Goal: Task Accomplishment & Management: Manage account settings

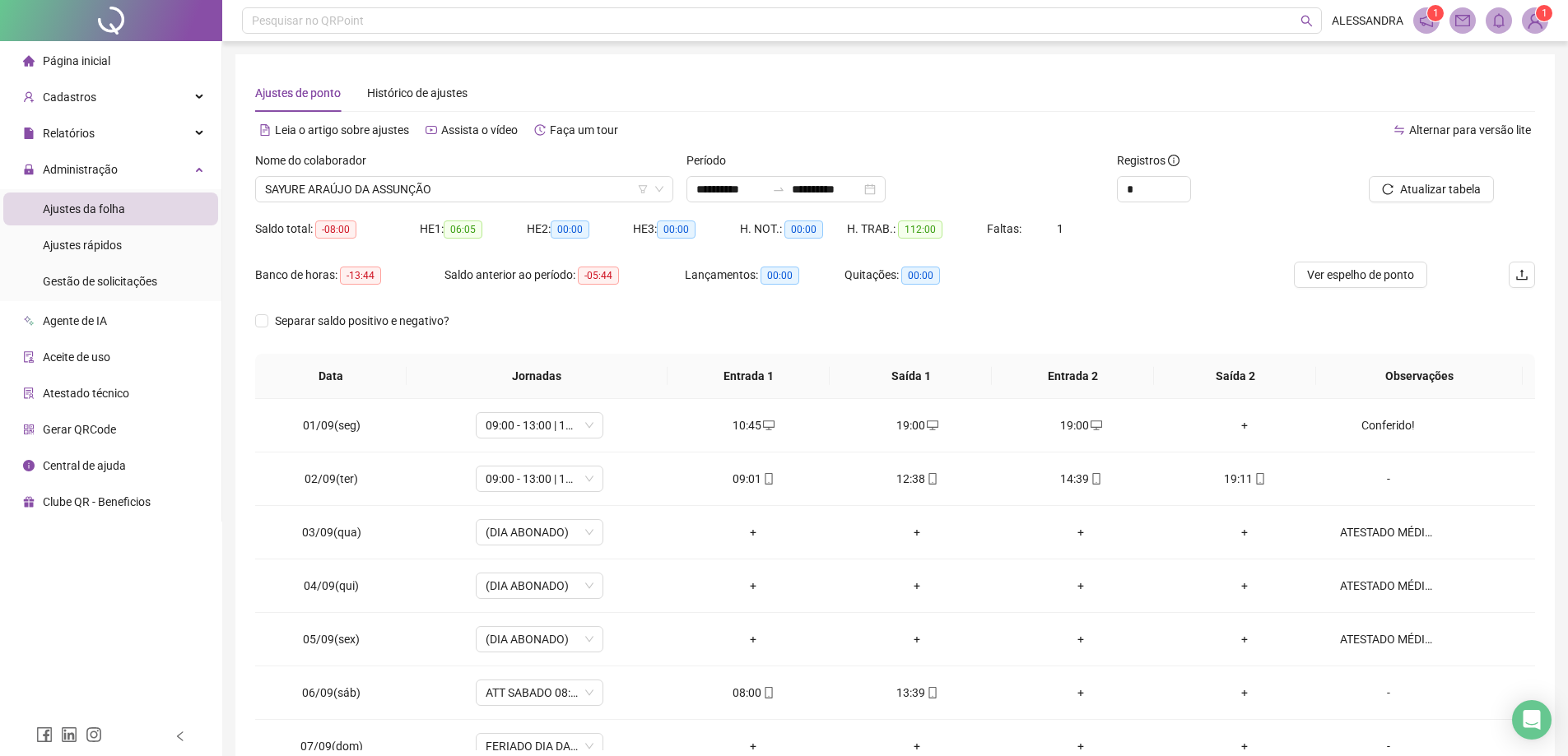
scroll to position [576, 0]
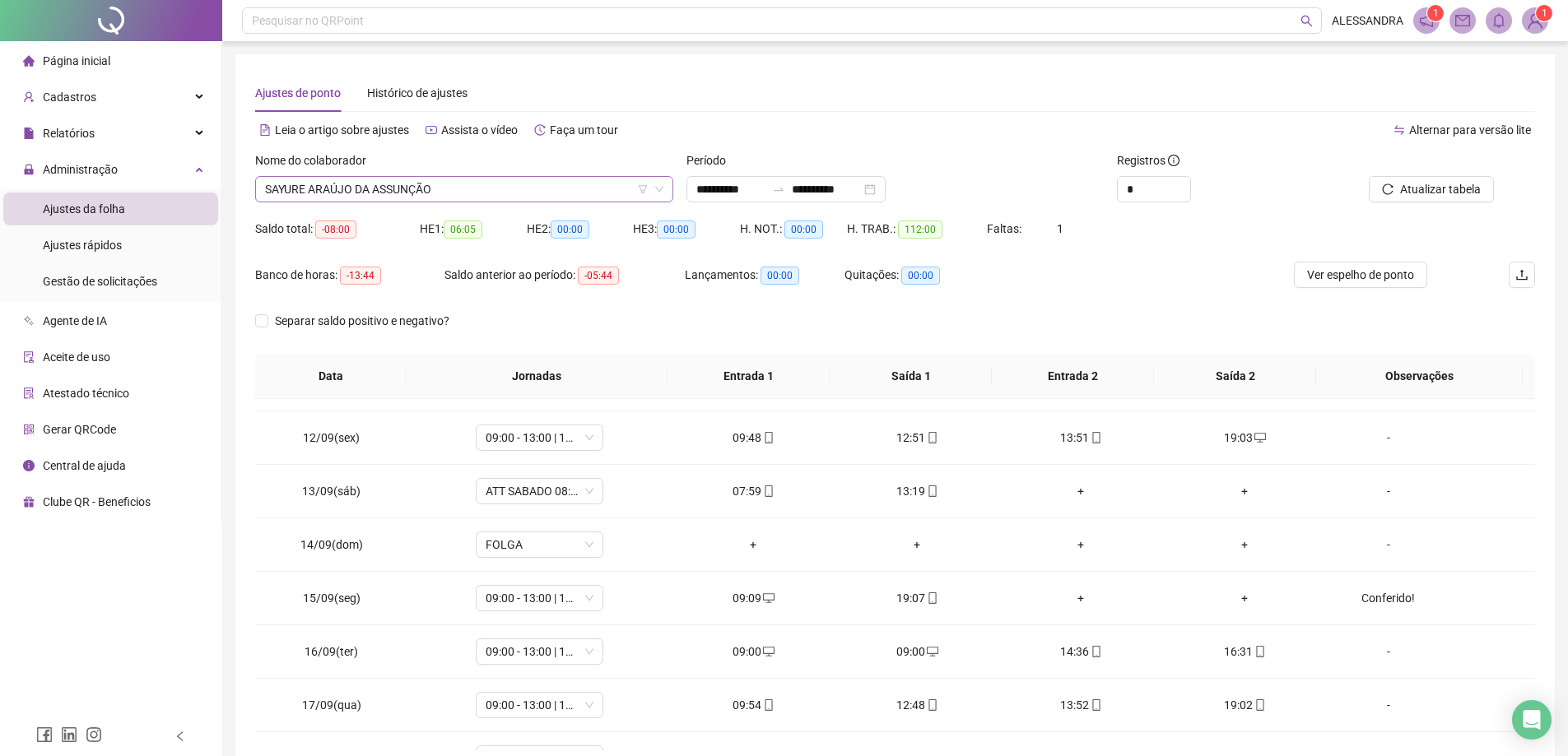
click at [475, 180] on span "SAYURE ARAÚJO DA ASSUNÇÃO" at bounding box center [464, 189] width 399 height 24
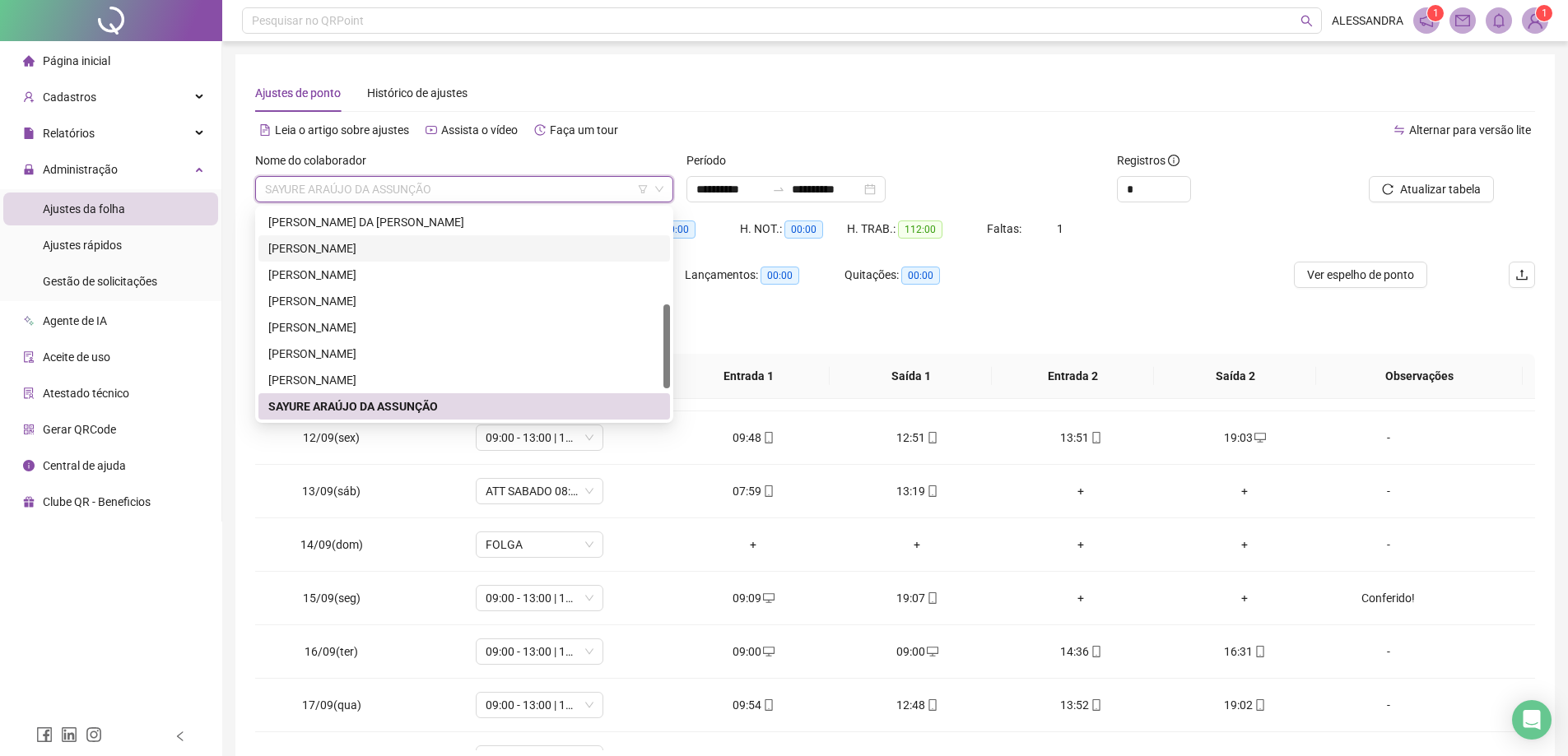
scroll to position [0, 0]
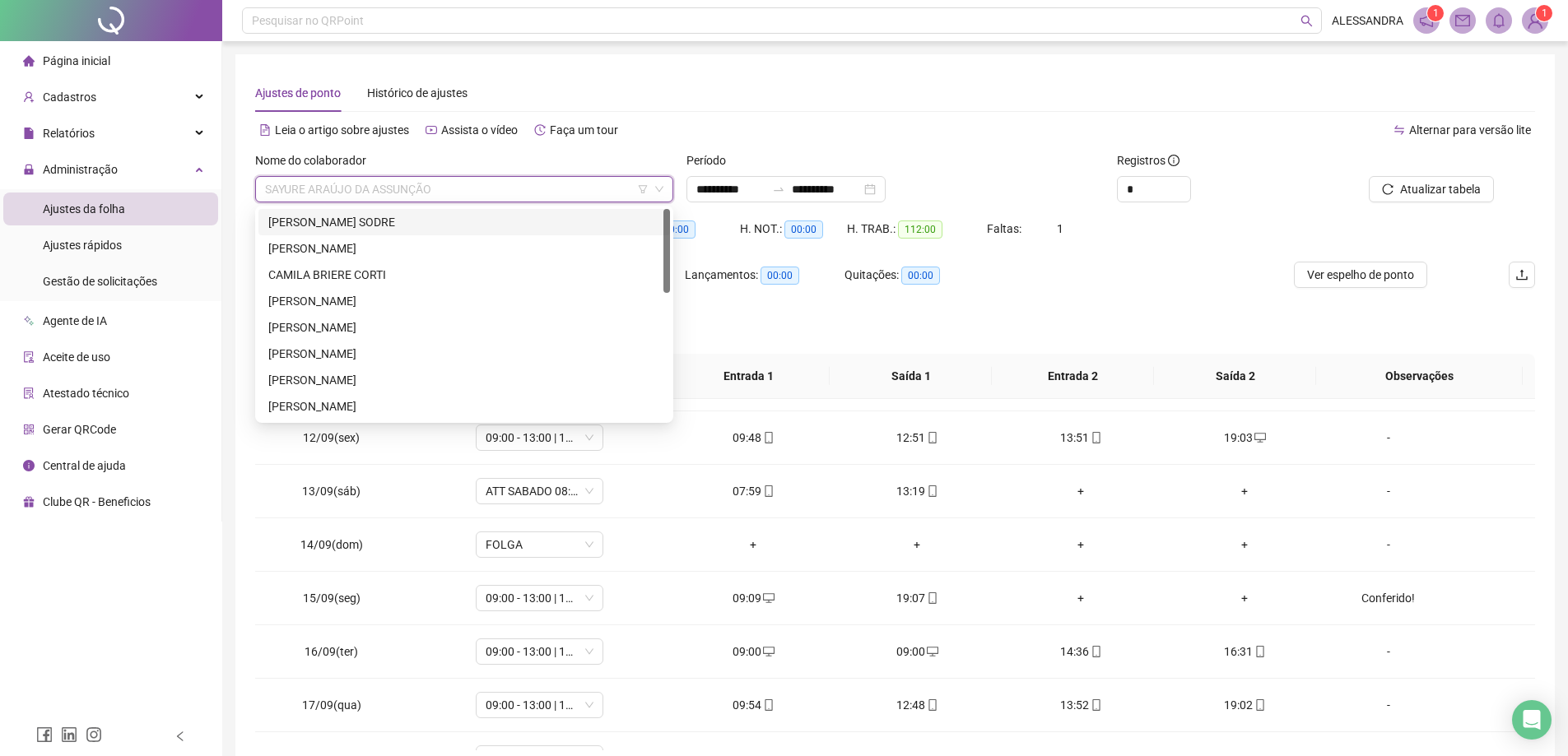
click at [359, 222] on div "[PERSON_NAME] SODRE" at bounding box center [464, 222] width 392 height 18
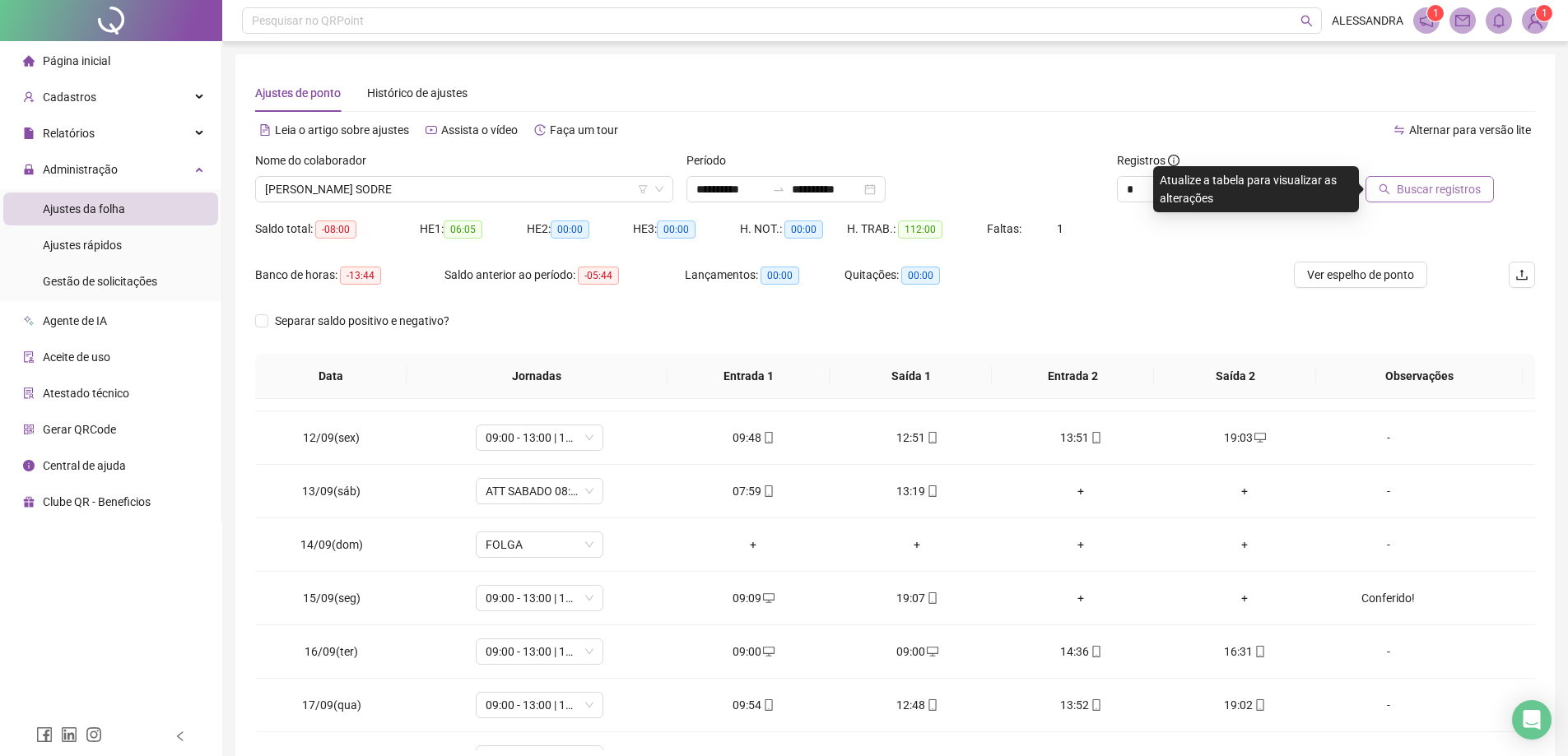
click at [1454, 198] on span "Buscar registros" at bounding box center [1439, 189] width 84 height 18
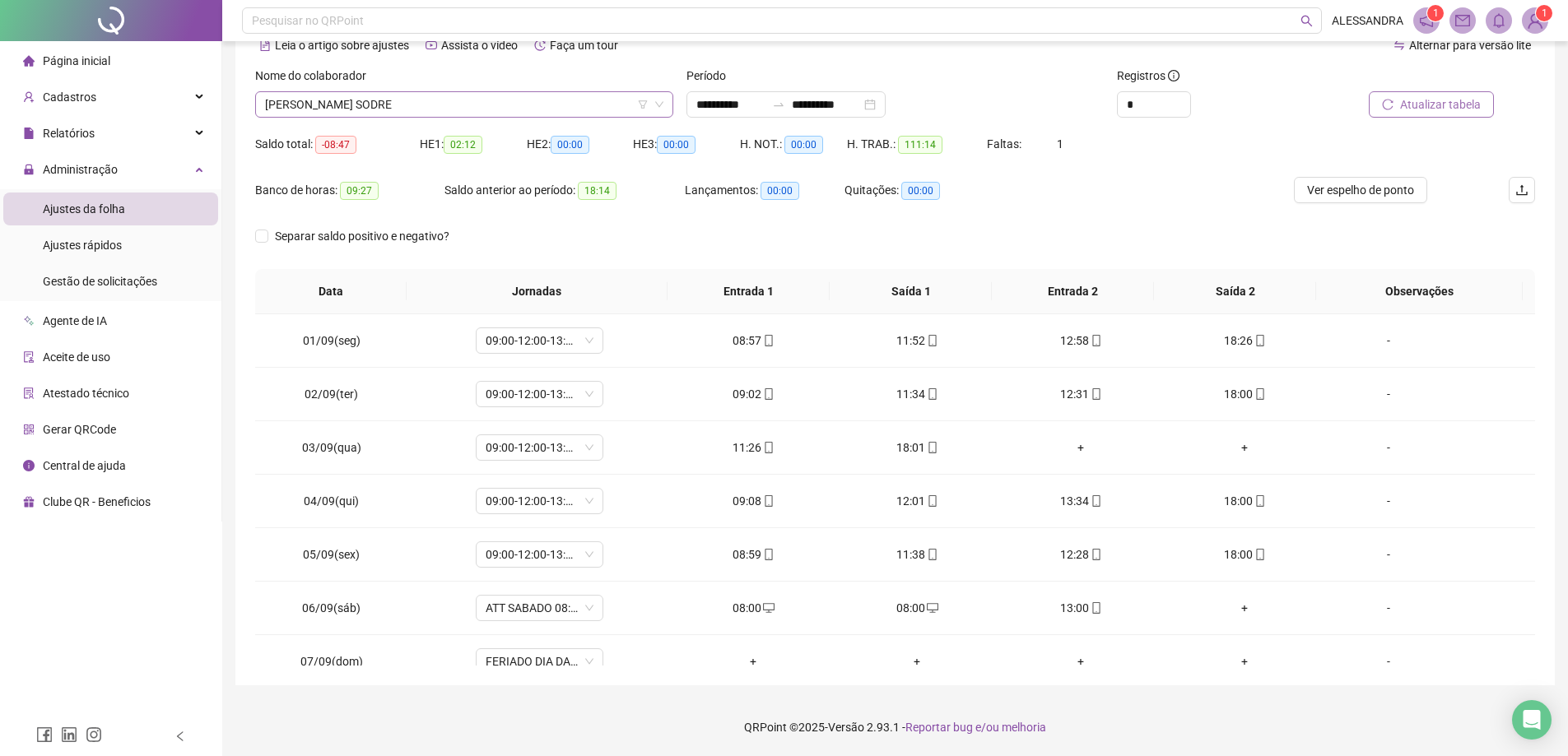
click at [497, 98] on span "[PERSON_NAME] SODRE" at bounding box center [464, 104] width 399 height 24
click at [656, 73] on div "Nome do colaborador" at bounding box center [464, 79] width 418 height 24
click at [519, 107] on span "[PERSON_NAME] SODRE" at bounding box center [464, 104] width 399 height 24
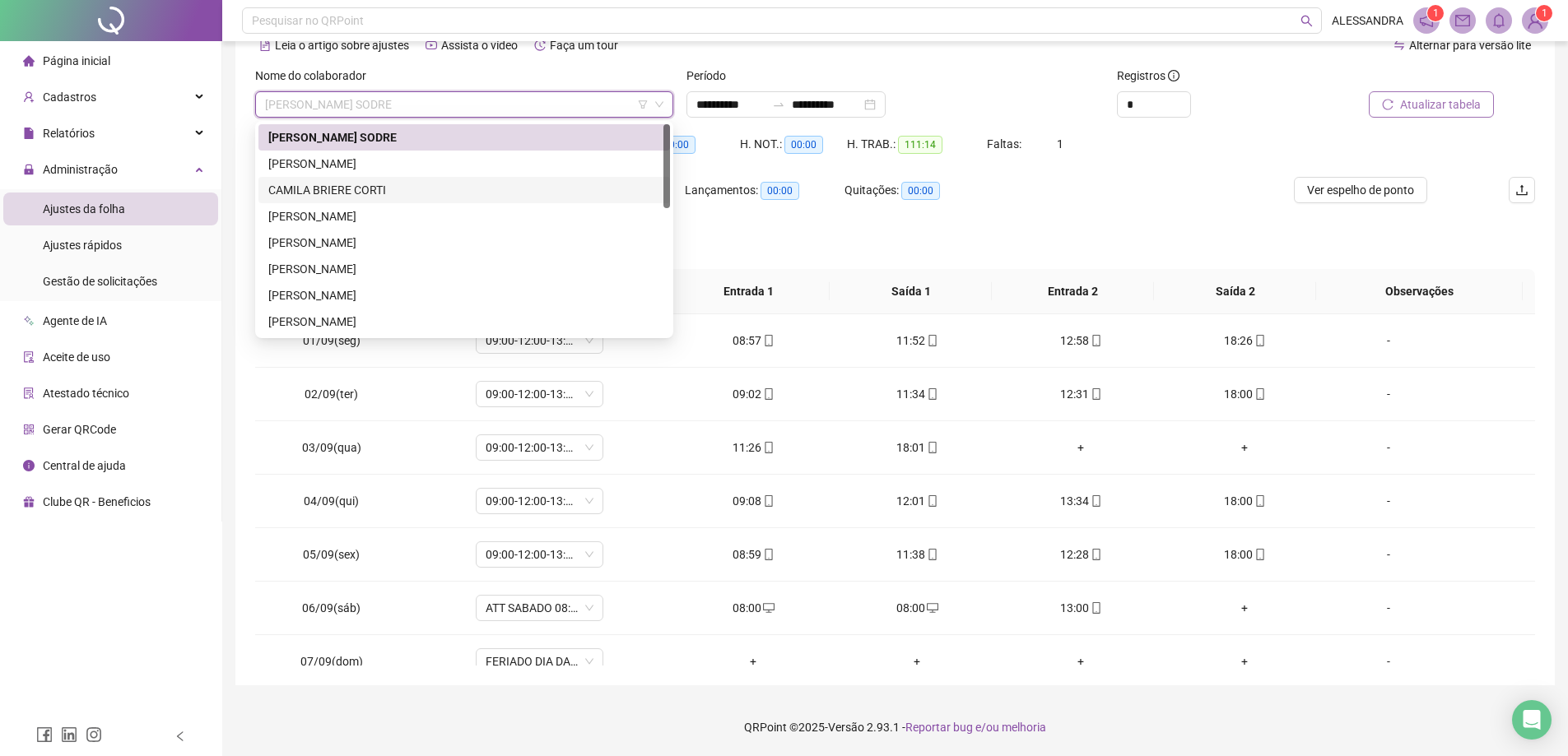
click at [464, 189] on div "CAMILA BRIERE CORTI" at bounding box center [464, 190] width 392 height 18
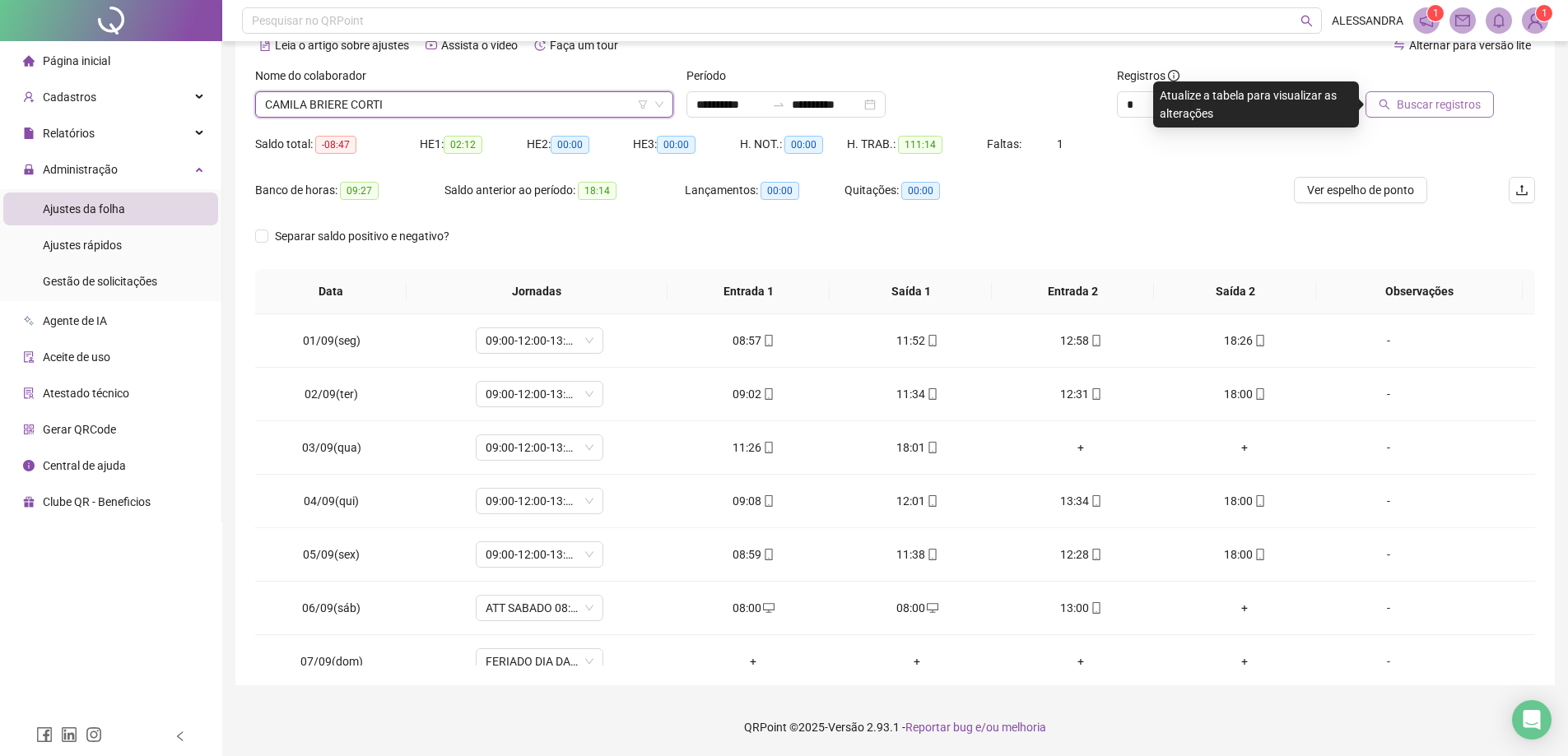
click at [1418, 93] on button "Buscar registros" at bounding box center [1429, 105] width 128 height 26
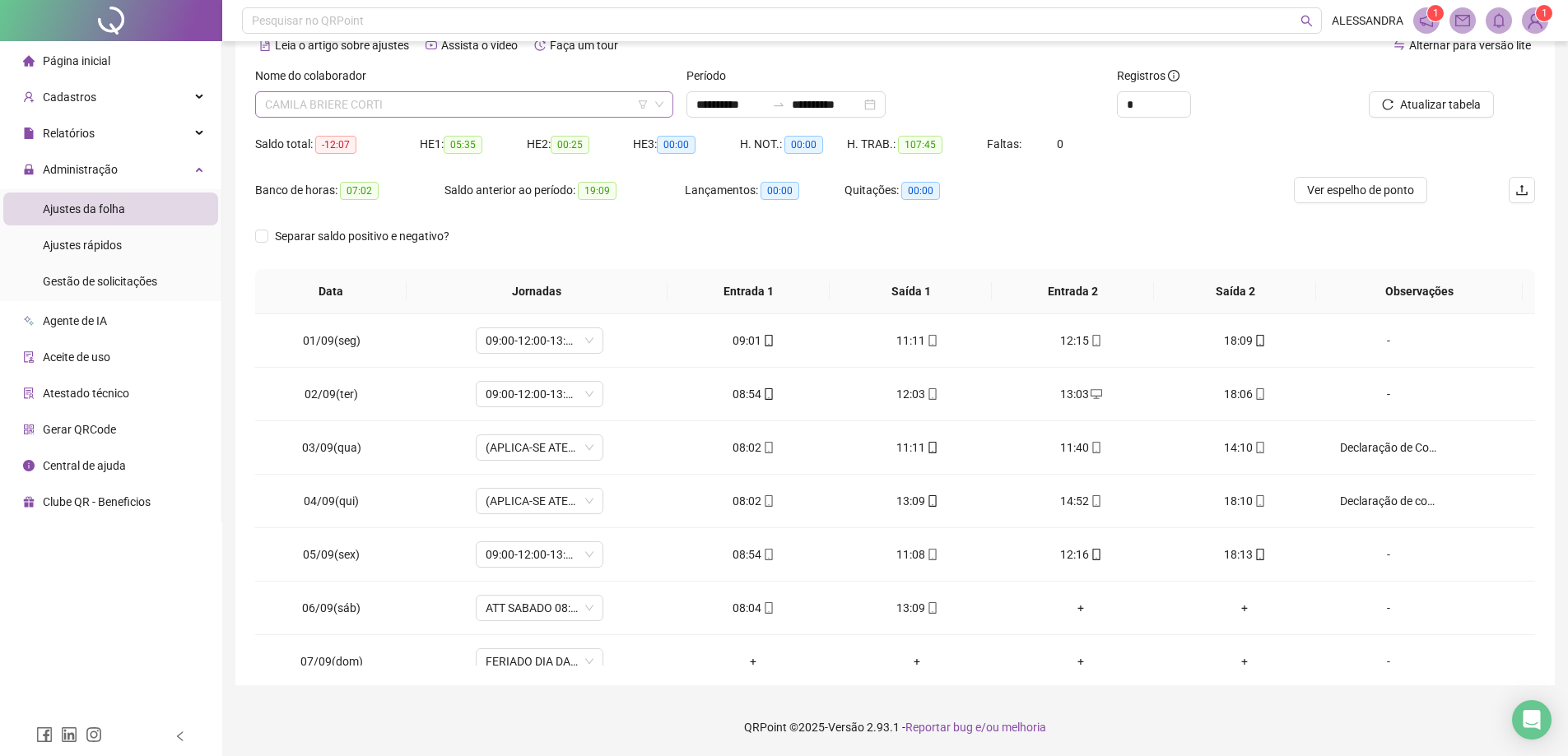
click at [445, 95] on span "CAMILA BRIERE CORTI" at bounding box center [464, 104] width 399 height 24
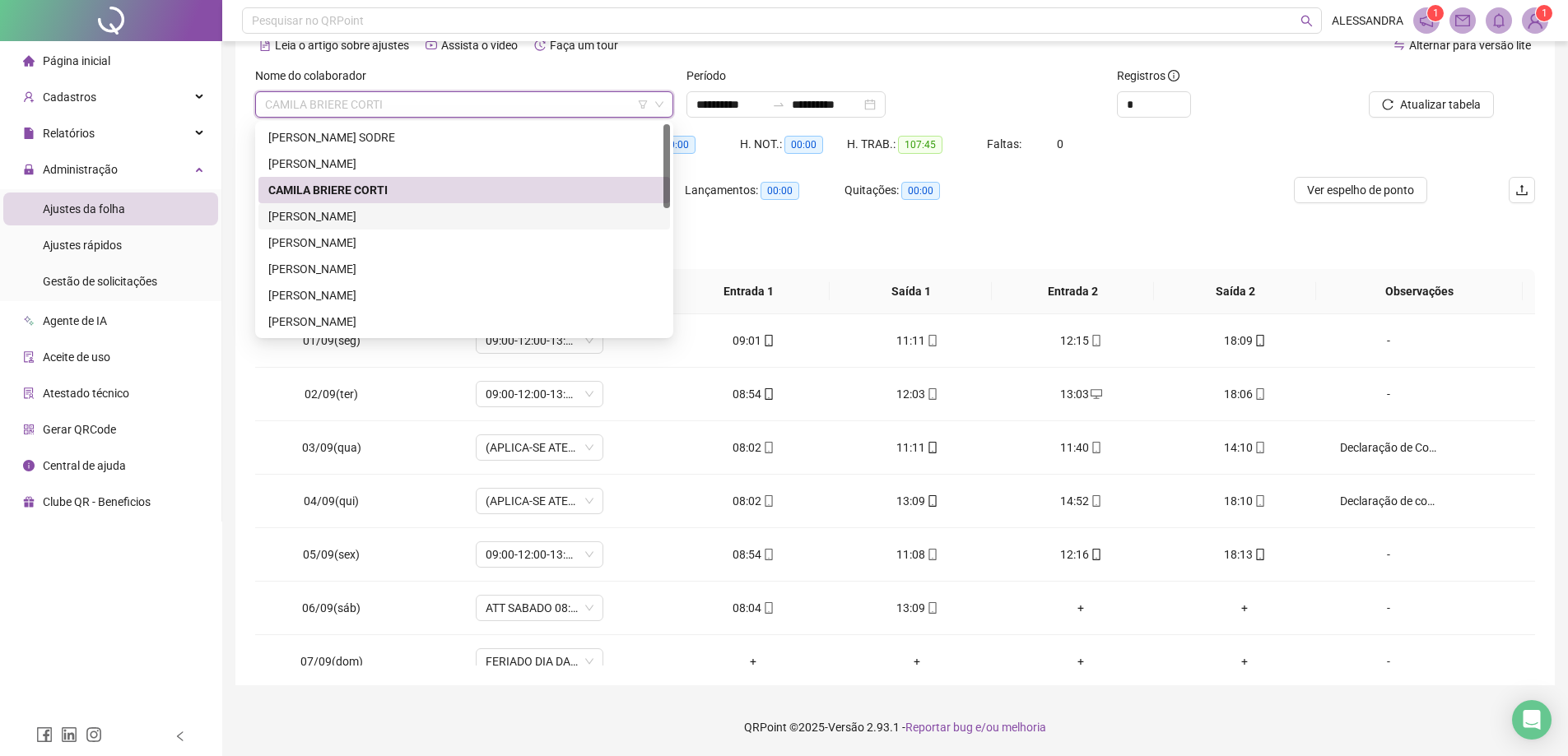
click at [363, 215] on div "[PERSON_NAME]" at bounding box center [464, 216] width 392 height 18
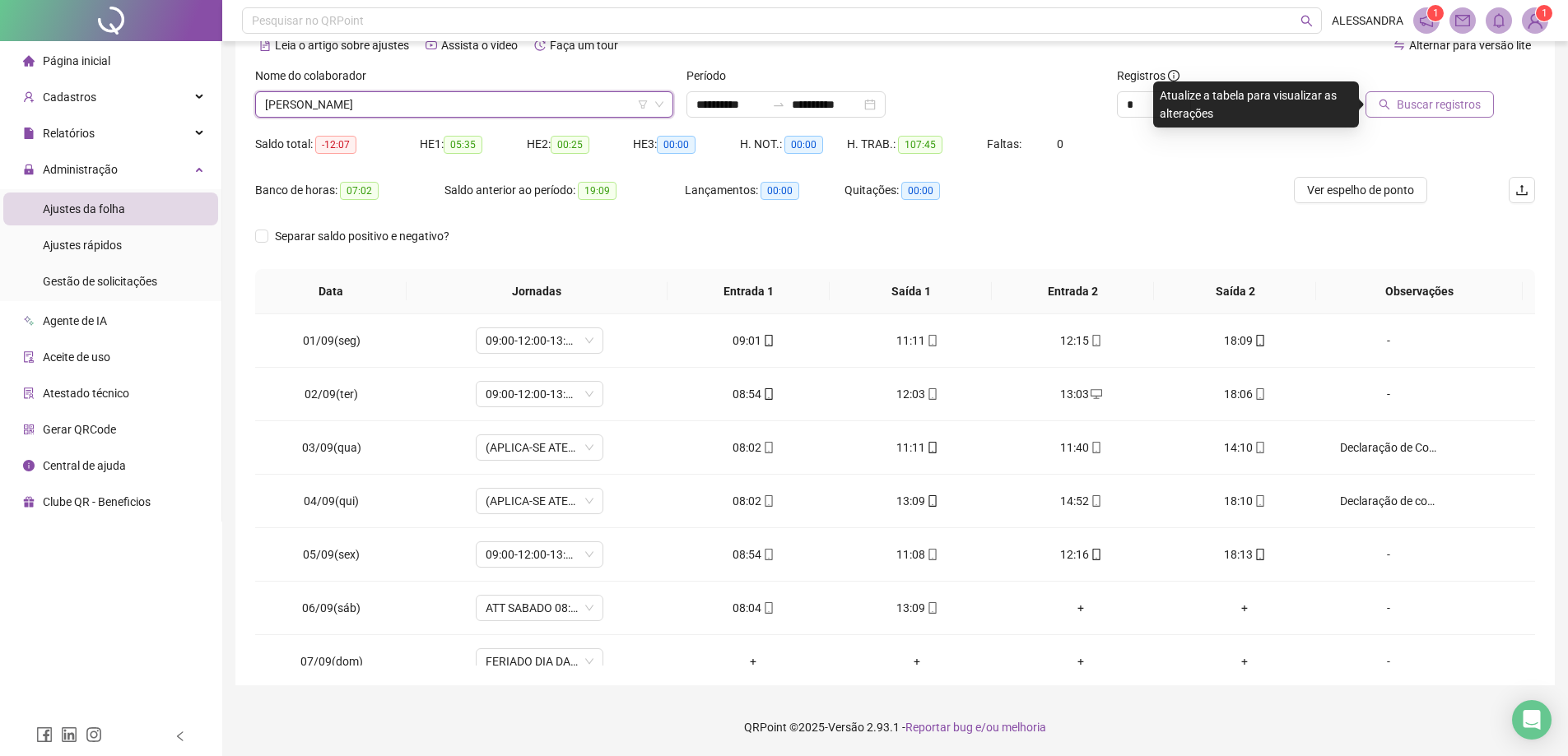
click at [1433, 110] on span "Buscar registros" at bounding box center [1439, 104] width 84 height 18
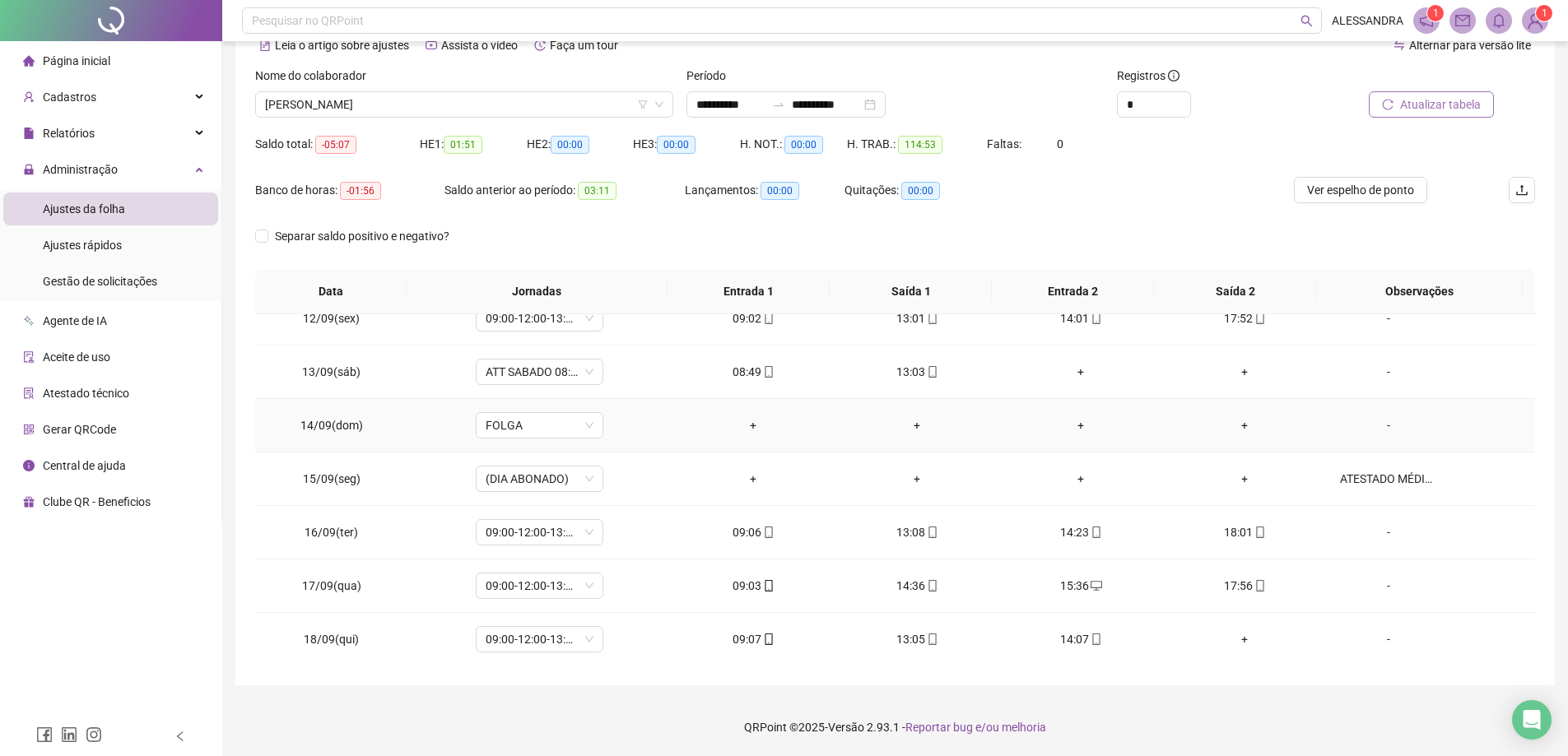
scroll to position [612, 0]
click at [409, 111] on span "[PERSON_NAME]" at bounding box center [464, 104] width 399 height 24
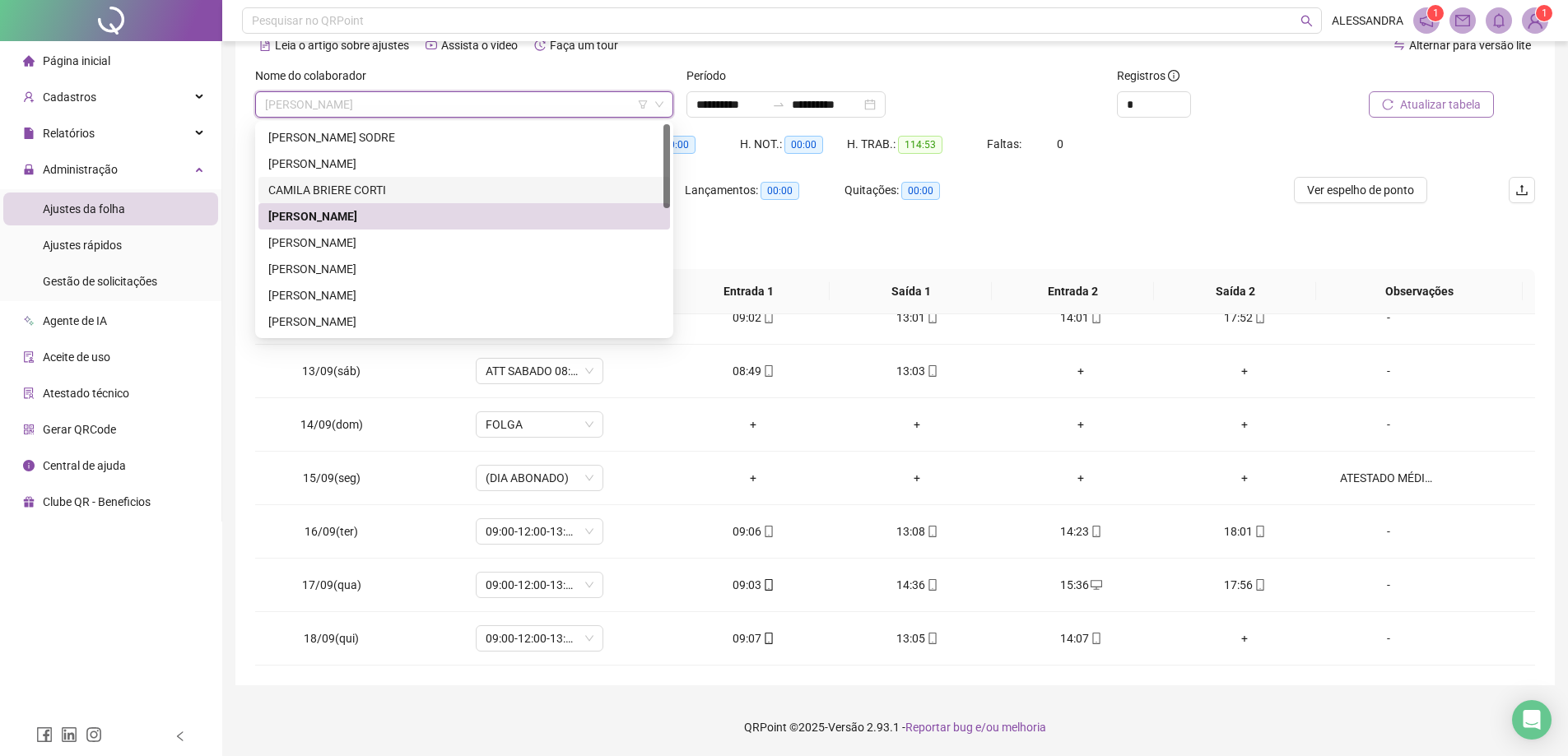
click at [338, 184] on div "CAMILA BRIERE CORTI" at bounding box center [464, 190] width 392 height 18
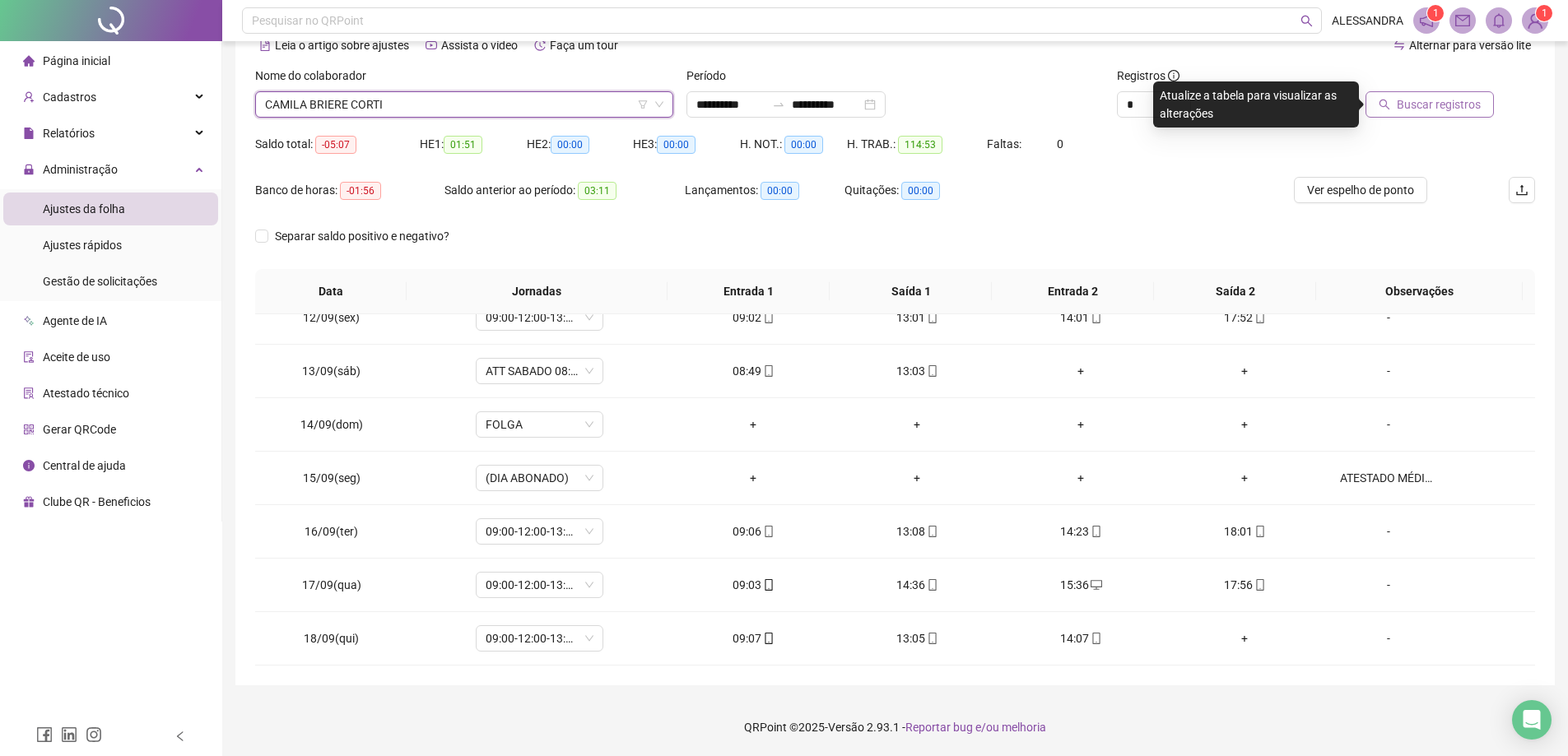
click at [1223, 174] on div "Saldo total: -05:07 HE 1: 01:51 HE 2: 00:00 HE 3: 00:00 H. NOT.: 00:00 H. TRAB.…" at bounding box center [895, 154] width 1280 height 46
click at [1190, 101] on div "Atualize a tabela para visualizar as alterações" at bounding box center [1255, 104] width 205 height 46
click at [1100, 101] on div "**********" at bounding box center [895, 105] width 418 height 26
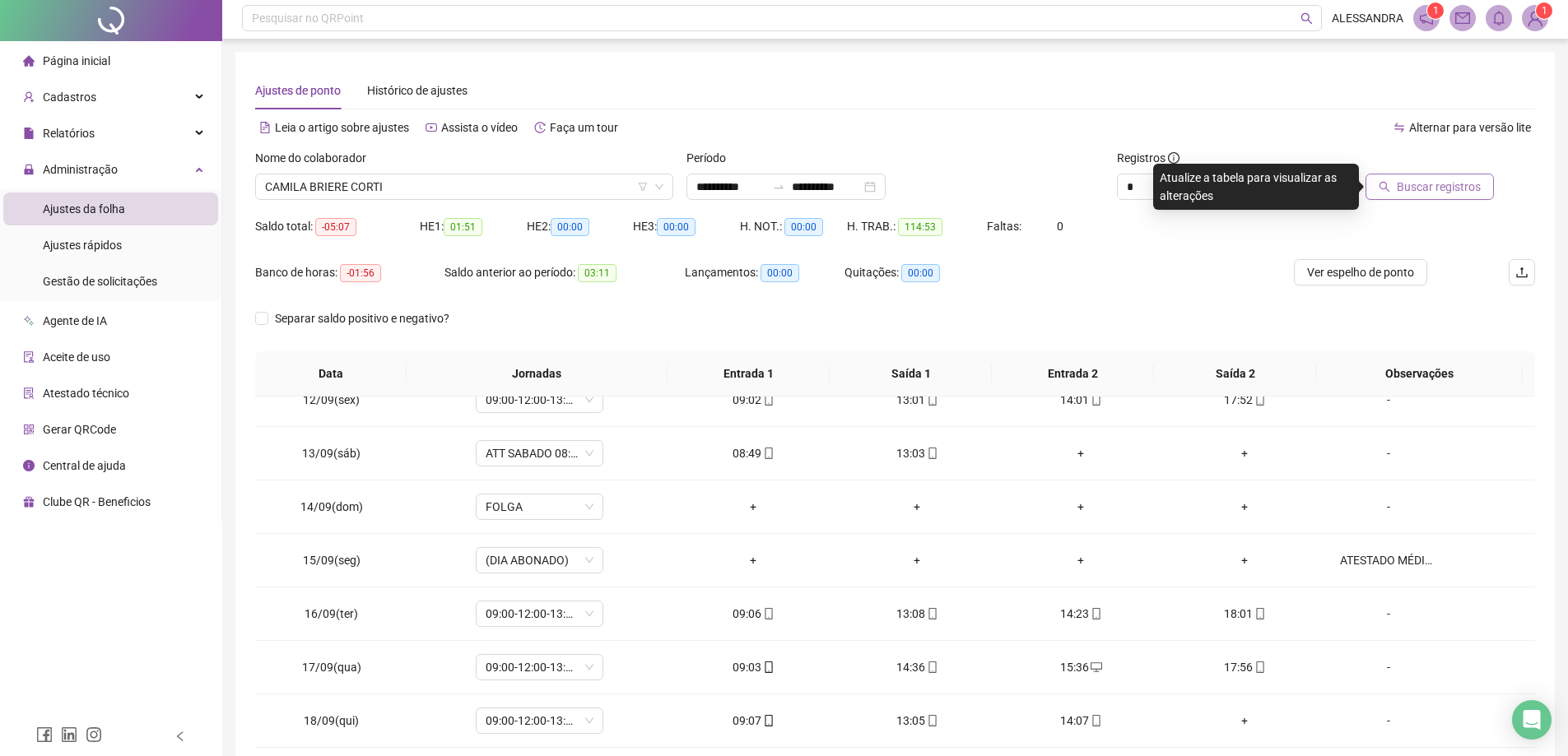
scroll to position [0, 0]
drag, startPoint x: 1230, startPoint y: 140, endPoint x: 1187, endPoint y: 149, distance: 43.9
click at [1224, 140] on div "Alternar para versão lite" at bounding box center [1216, 130] width 641 height 26
click at [1169, 150] on div "Alternar para versão lite" at bounding box center [1216, 138] width 641 height 26
click at [1410, 177] on button "Buscar registros" at bounding box center [1429, 190] width 128 height 26
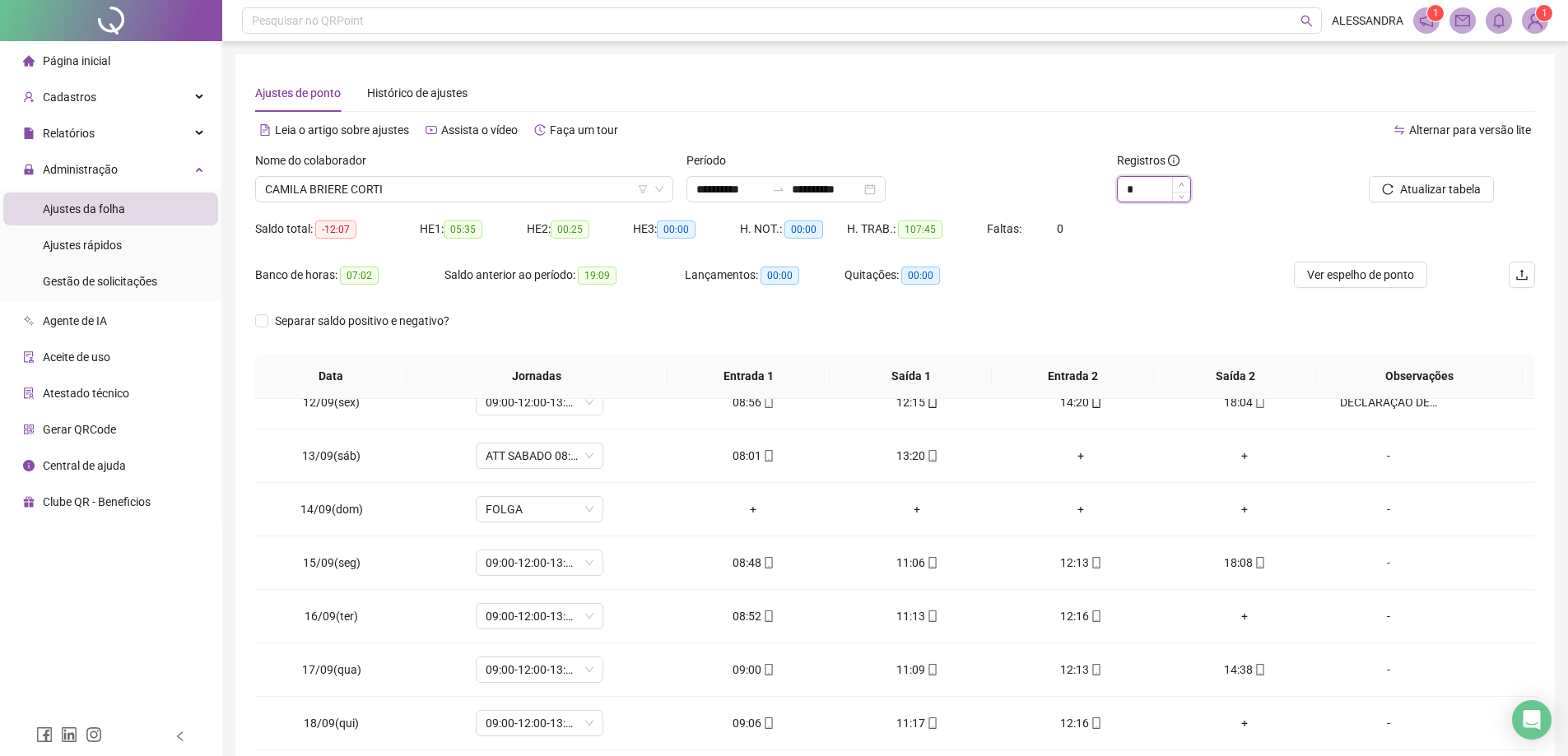
click at [1177, 184] on span "Increase Value" at bounding box center [1181, 184] width 18 height 15
type input "*"
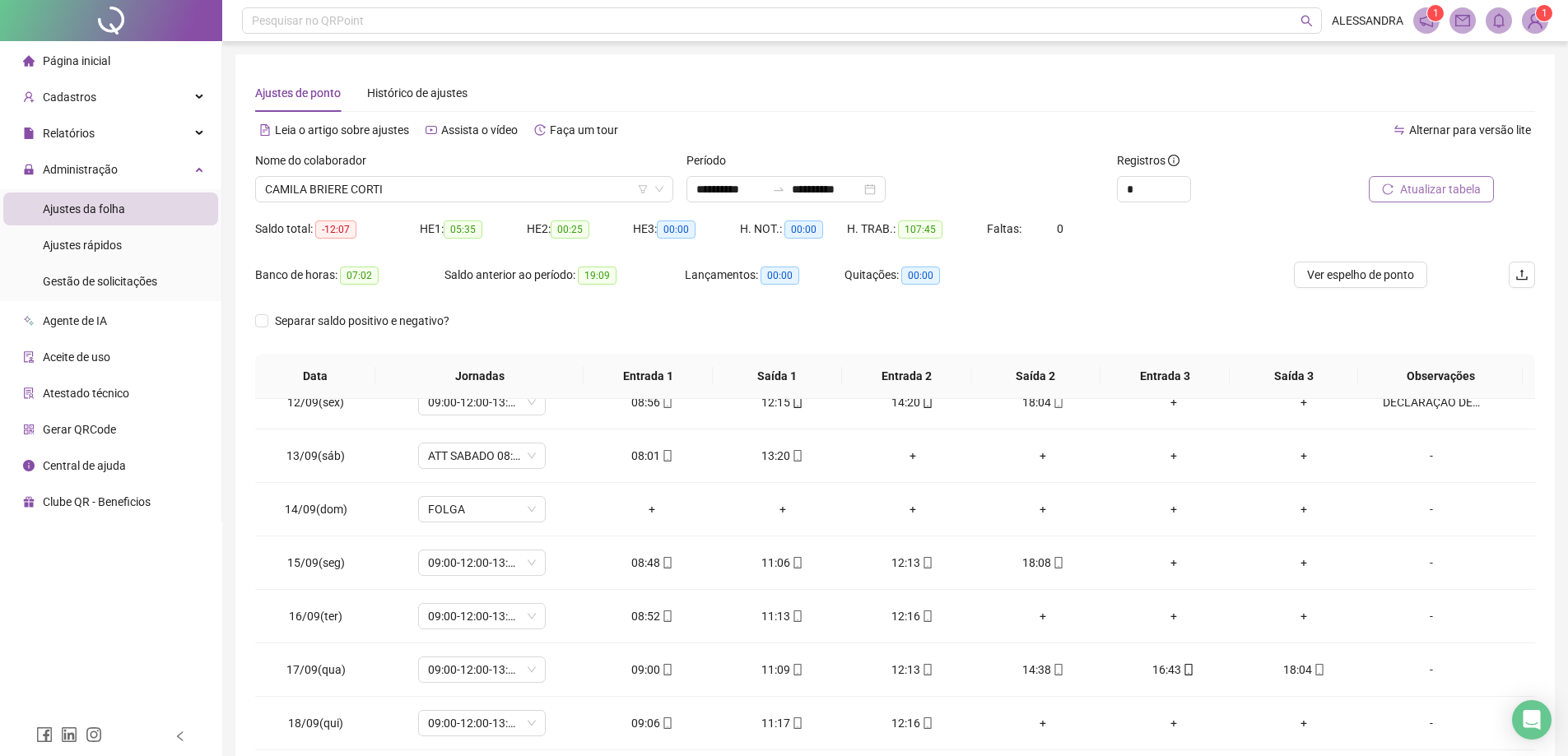
click at [1437, 191] on span "Atualizar tabela" at bounding box center [1440, 189] width 80 height 18
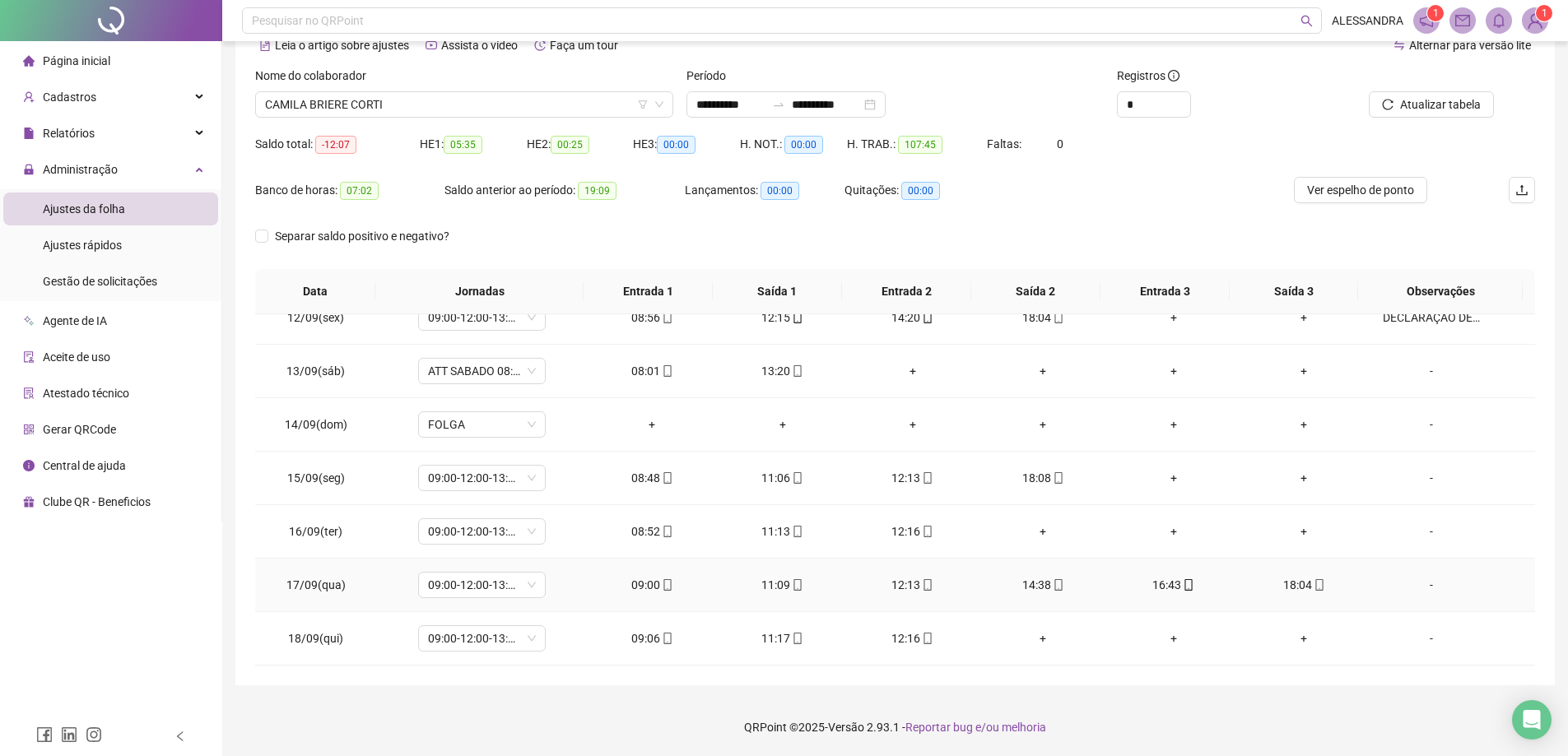
click at [1423, 589] on div "-" at bounding box center [1431, 585] width 97 height 18
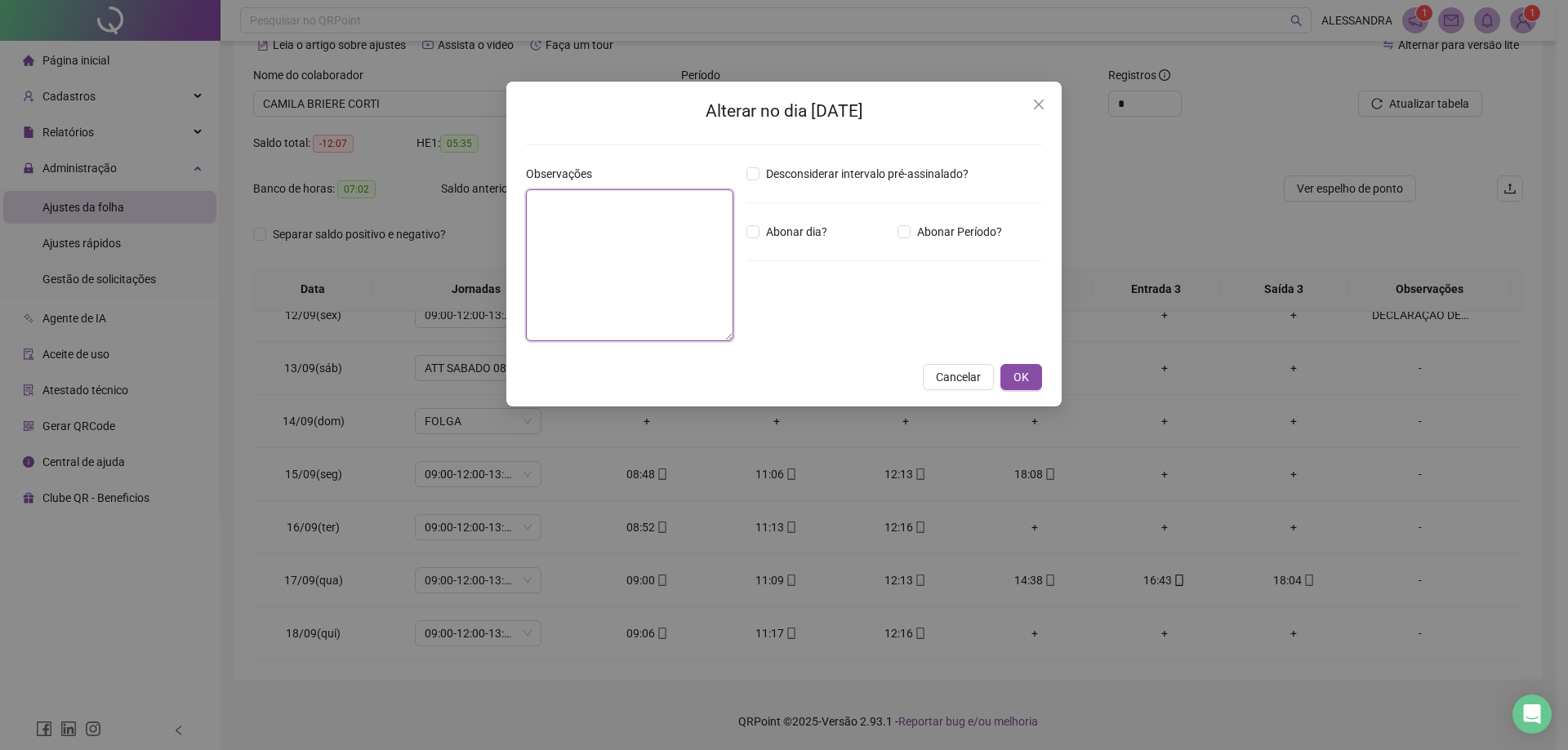
click at [607, 243] on textarea at bounding box center [629, 264] width 207 height 152
type textarea "**********"
click at [1028, 375] on span "OK" at bounding box center [1022, 377] width 16 height 18
